Goal: Find contact information: Find contact information

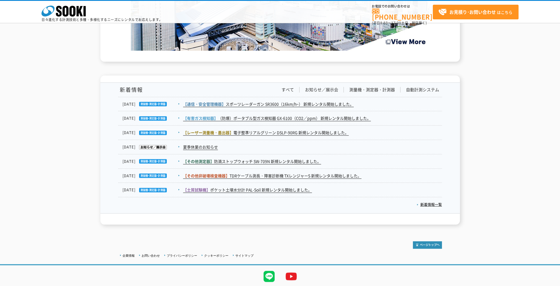
scroll to position [873, 0]
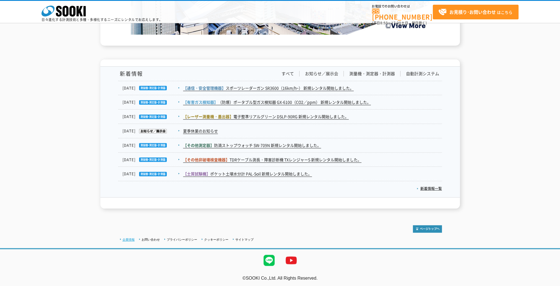
click at [127, 238] on link "企業情報" at bounding box center [129, 239] width 12 height 3
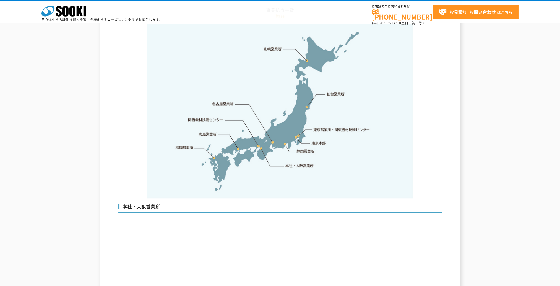
scroll to position [1161, 0]
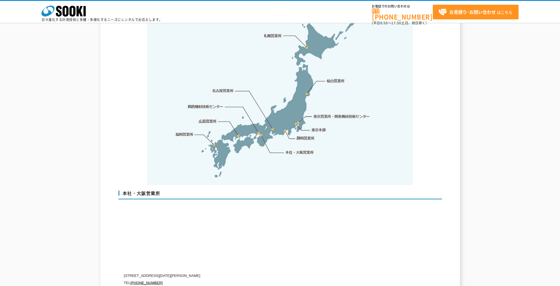
click at [223, 88] on link "名古屋営業所" at bounding box center [223, 91] width 22 height 6
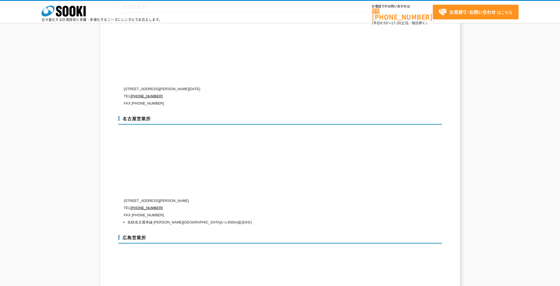
scroll to position [1909, 0]
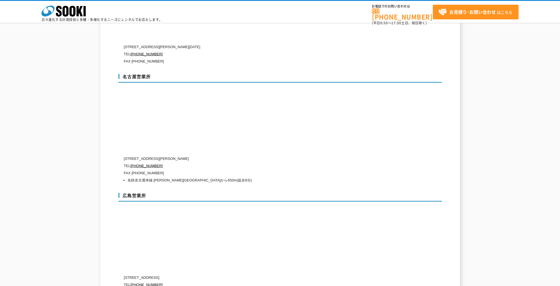
drag, startPoint x: 161, startPoint y: 152, endPoint x: 183, endPoint y: 149, distance: 21.8
click at [162, 162] on p "TEL [PHONE_NUMBER]" at bounding box center [256, 165] width 265 height 7
drag, startPoint x: 236, startPoint y: 145, endPoint x: 121, endPoint y: 147, distance: 114.5
click at [121, 147] on div "名古屋営業所 [STREET_ADDRESS][PERSON_NAME] TEL [PHONE_NUMBER] FAX [PHONE_NUMBER] 名鉄名古…" at bounding box center [280, 127] width 324 height 119
copy div "[GEOGRAPHIC_DATA] [STREET_ADDRESS]"
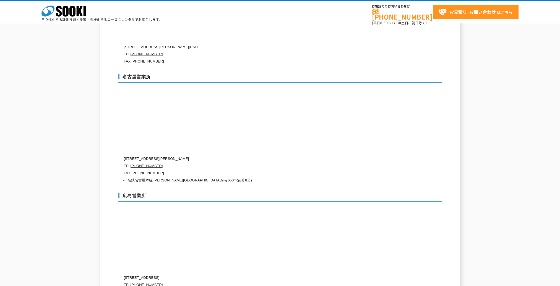
click at [245, 177] on li "名鉄名古屋本線 [PERSON_NAME][GEOGRAPHIC_DATA]から650m(徒歩8分)" at bounding box center [258, 180] width 262 height 7
drag, startPoint x: 122, startPoint y: 145, endPoint x: 234, endPoint y: 145, distance: 111.7
click at [234, 145] on div "名古屋営業所 [STREET_ADDRESS][PERSON_NAME] TEL [PHONE_NUMBER] FAX [PHONE_NUMBER] 名鉄名古…" at bounding box center [280, 127] width 324 height 119
copy div "[GEOGRAPHIC_DATA] [STREET_ADDRESS]"
